Goal: Find specific page/section: Find specific page/section

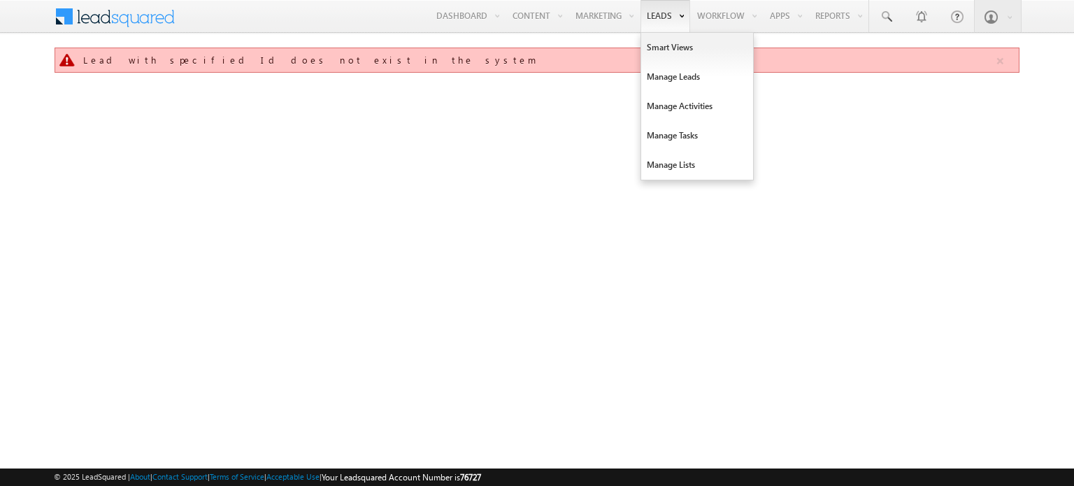
click at [658, 13] on link "Leads" at bounding box center [666, 16] width 50 height 32
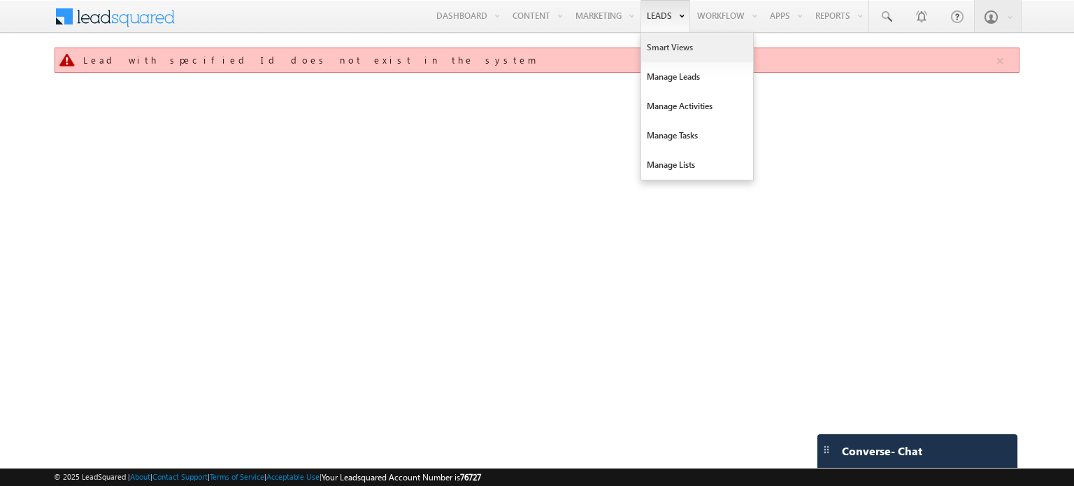
click at [669, 49] on link "Smart Views" at bounding box center [697, 47] width 112 height 29
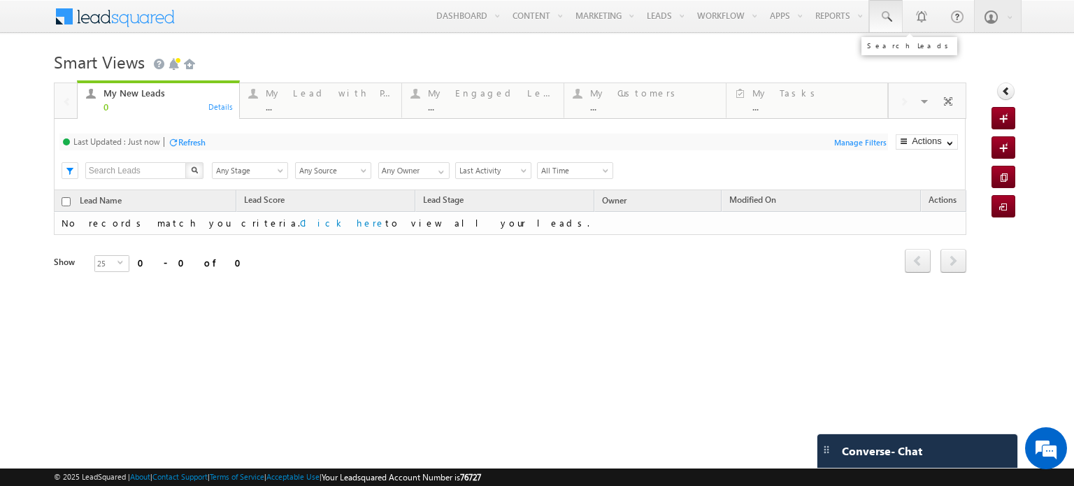
click at [891, 17] on span at bounding box center [886, 17] width 14 height 14
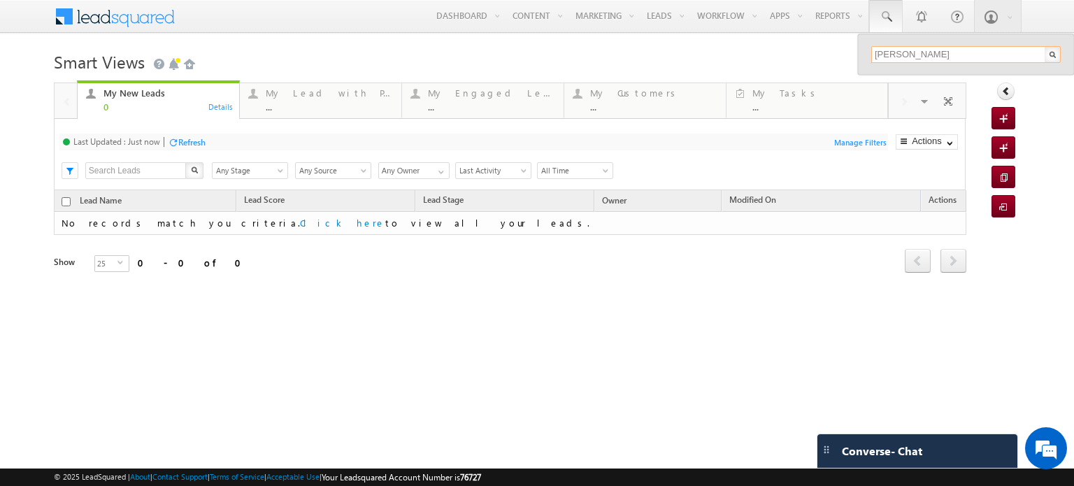
type input "nick"
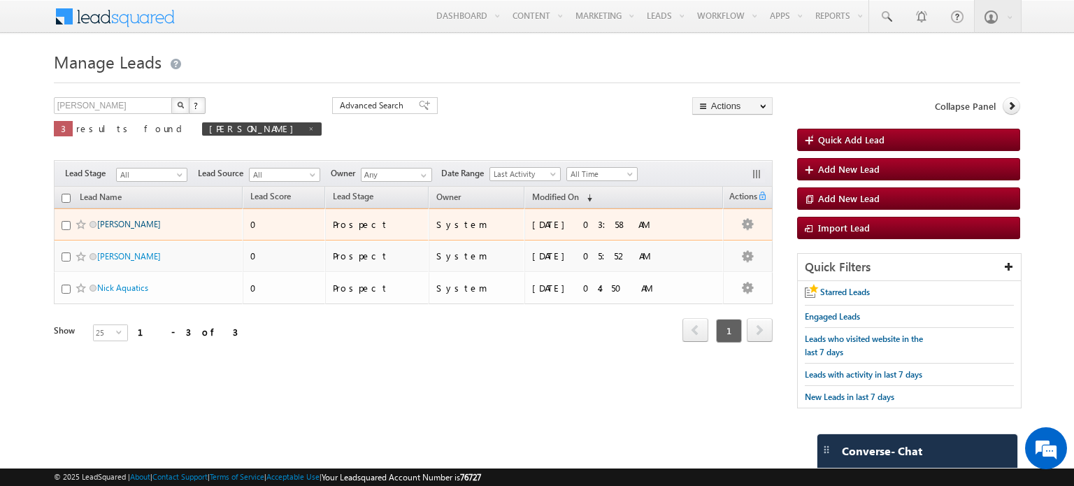
click at [99, 220] on link "[PERSON_NAME]" at bounding box center [129, 224] width 64 height 10
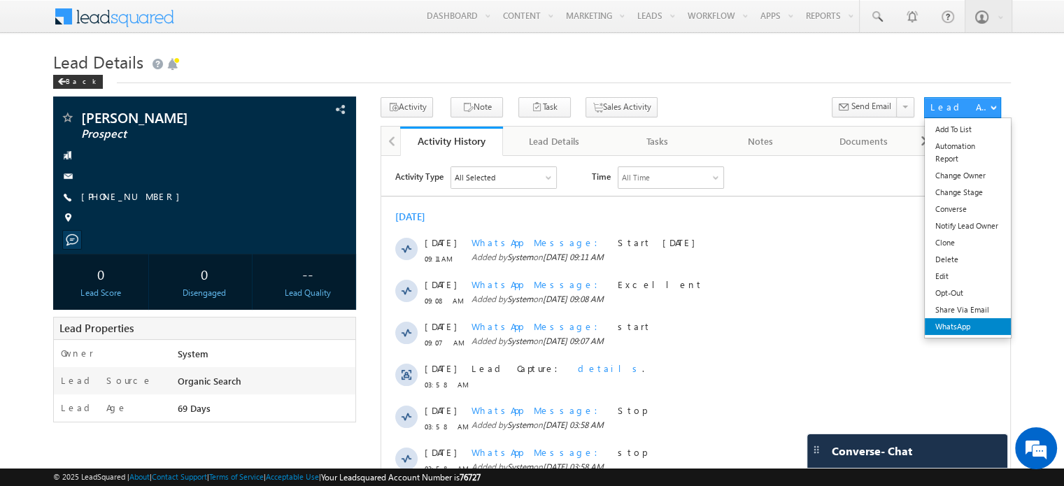
click at [979, 326] on link "WhatsApp" at bounding box center [968, 326] width 86 height 17
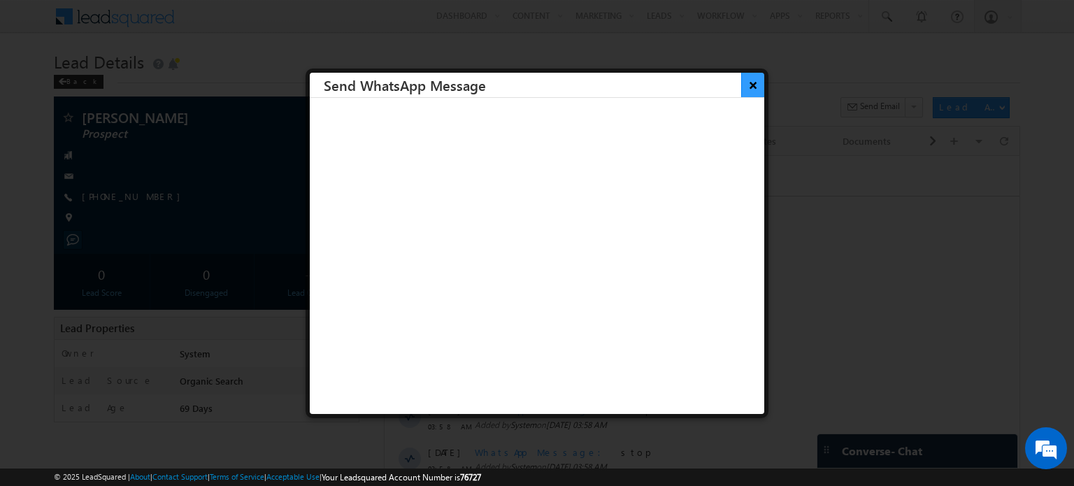
click at [749, 83] on button "×" at bounding box center [753, 85] width 23 height 24
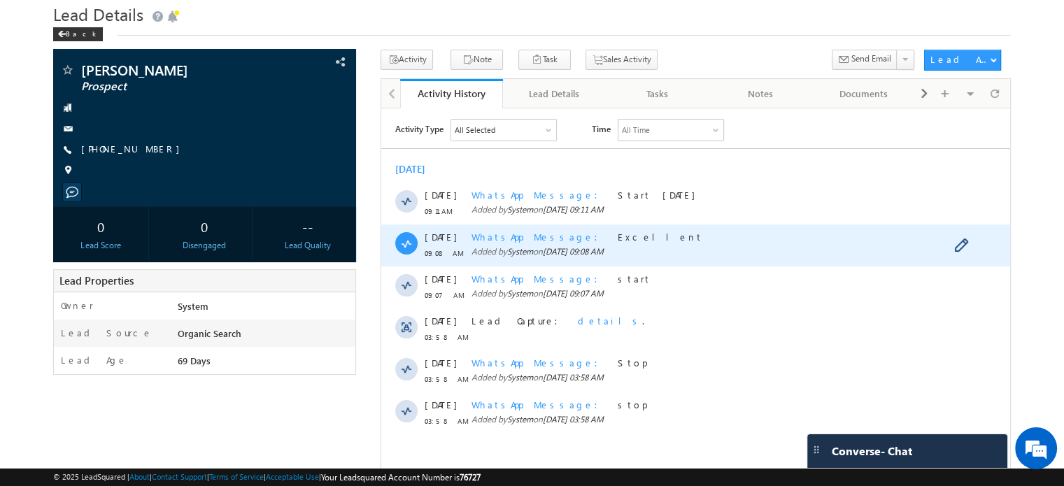
scroll to position [70, 0]
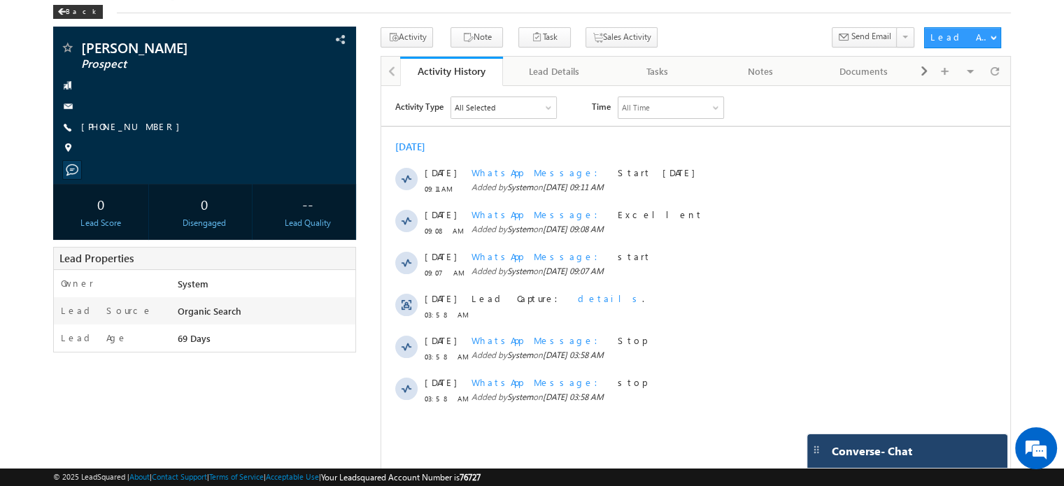
click at [911, 449] on div "Converse - Chat" at bounding box center [893, 451] width 136 height 13
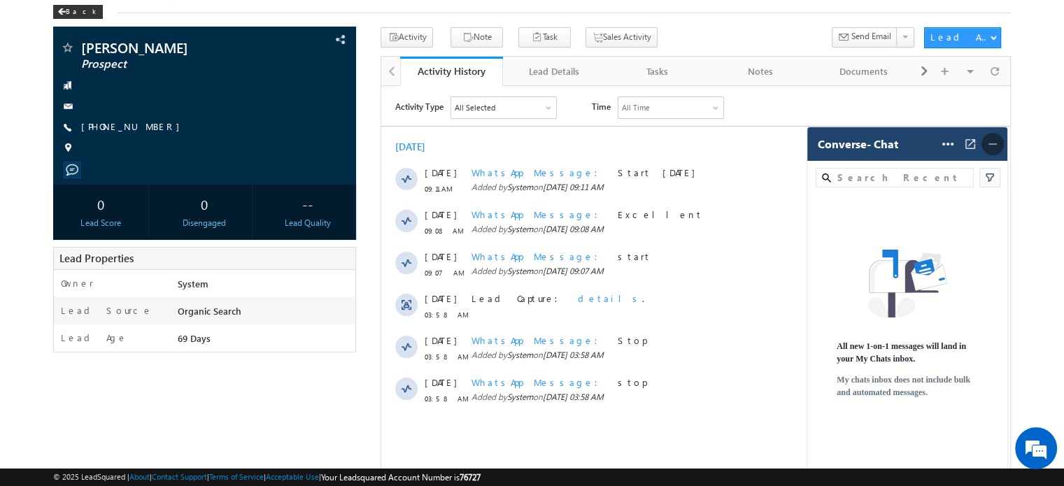
click at [998, 145] on img at bounding box center [993, 144] width 14 height 14
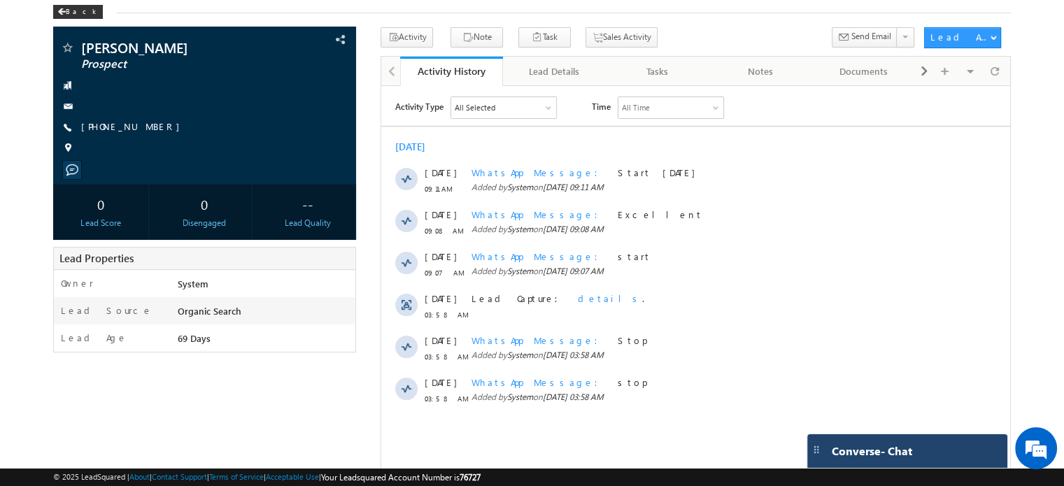
click at [892, 454] on span "Converse - Chat" at bounding box center [872, 451] width 80 height 13
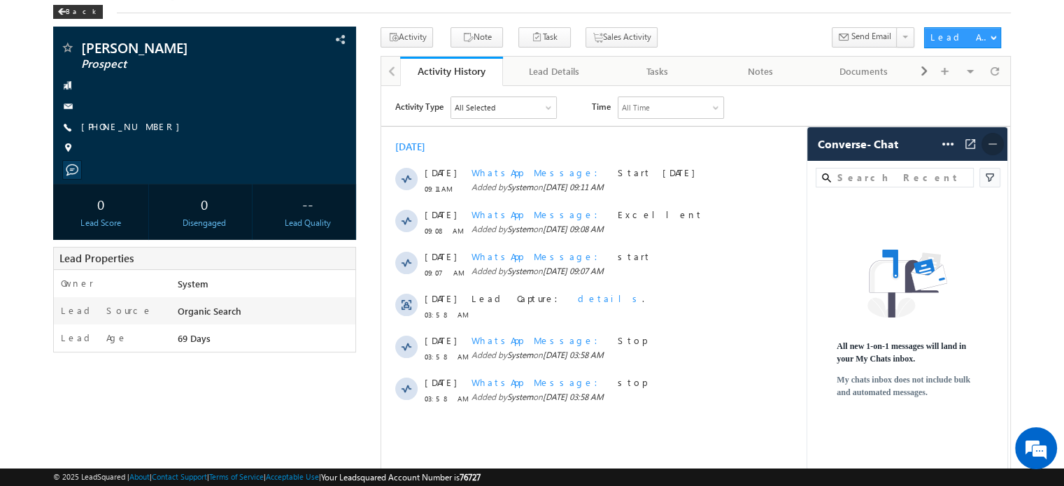
click at [995, 147] on img at bounding box center [993, 144] width 14 height 14
